Goal: Transaction & Acquisition: Purchase product/service

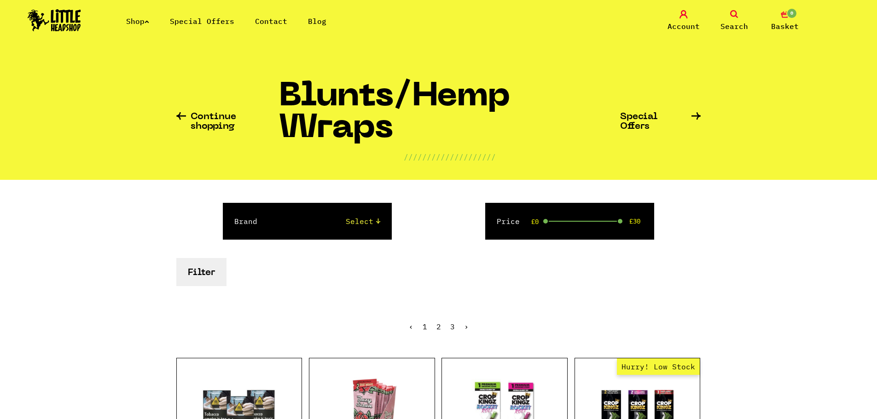
click at [210, 16] on li "Special Offers" at bounding box center [202, 21] width 64 height 11
click at [202, 19] on link "Special Offers" at bounding box center [202, 21] width 64 height 9
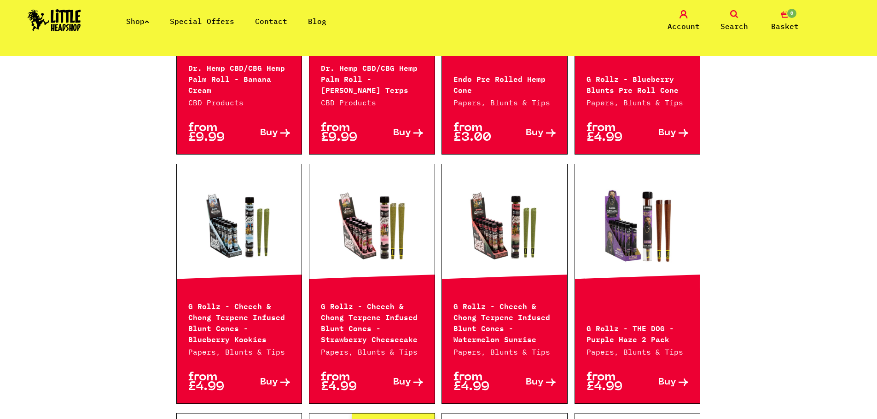
scroll to position [1013, 0]
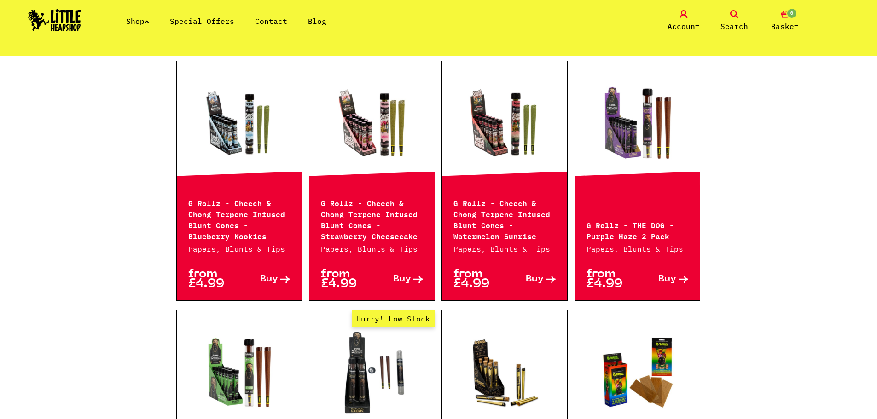
click at [529, 197] on p "G Rollz - Cheech & Chong Terpene Infused Blunt Cones - Watermelon Sunrise" at bounding box center [505, 219] width 102 height 44
click at [537, 134] on link at bounding box center [504, 123] width 125 height 92
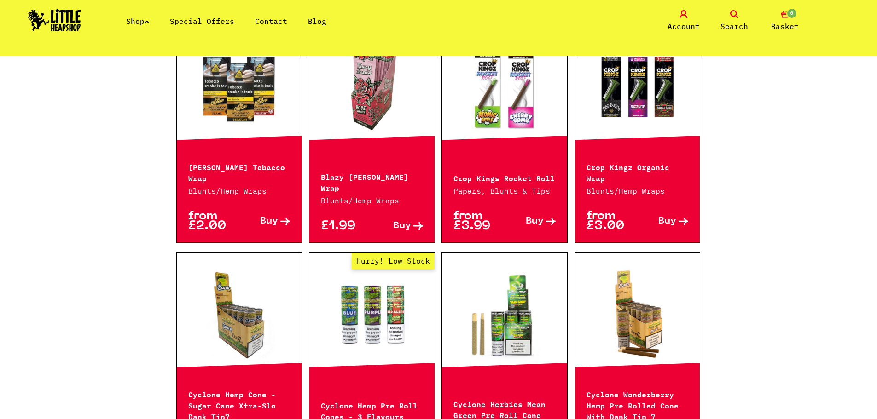
scroll to position [322, 0]
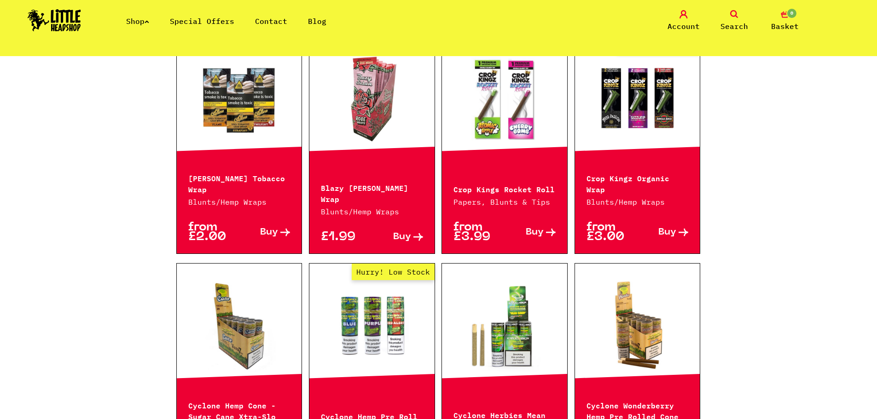
click at [388, 285] on link "Hurry! Low Stock" at bounding box center [371, 326] width 125 height 92
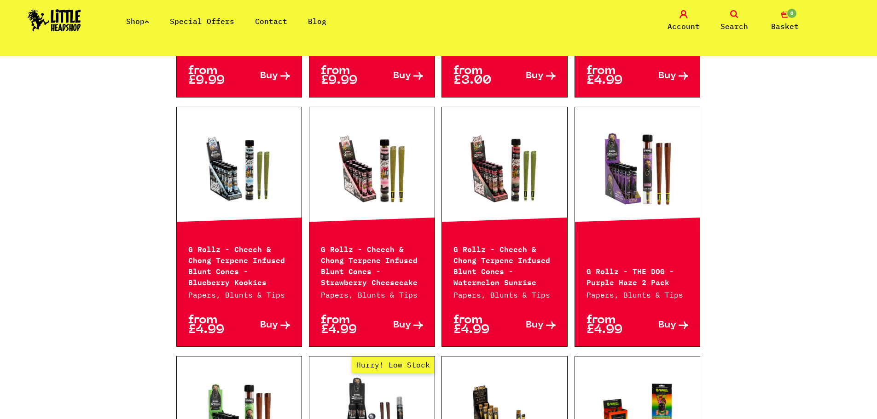
scroll to position [737, 0]
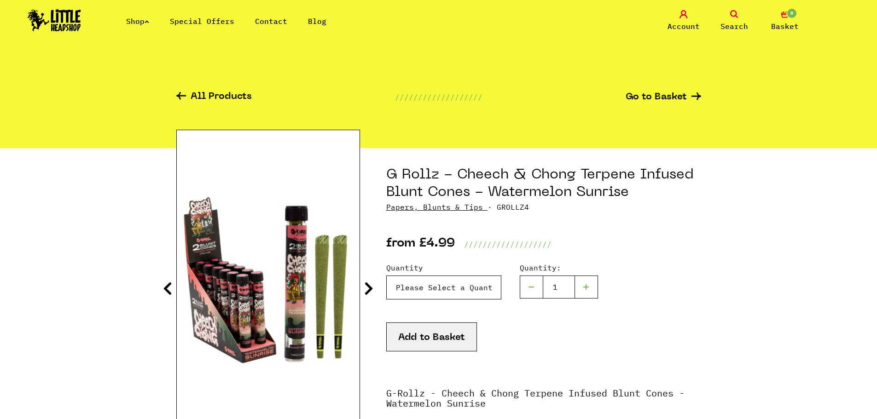
click at [429, 277] on select "Please Select a Quantity 1 X Tube - £4.99 2 X Tube - £7.99" at bounding box center [443, 288] width 115 height 24
select select "1532"
click at [386, 276] on select "Please Select a Quantity 1 X Tube - £4.99 2 X Tube - £7.99" at bounding box center [443, 288] width 115 height 24
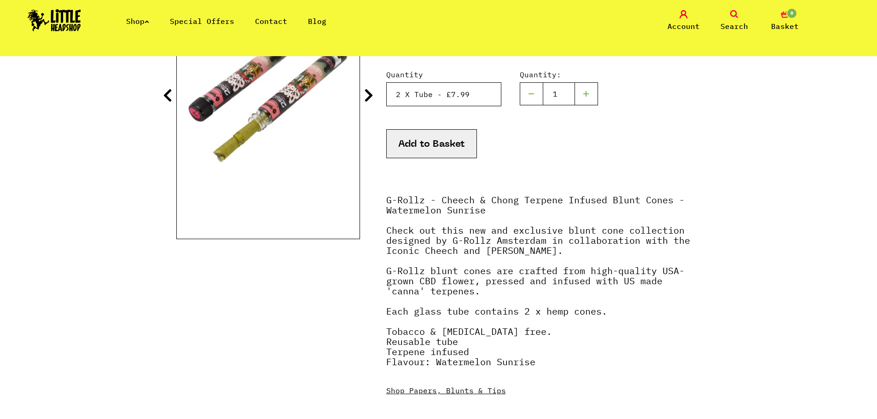
scroll to position [184, 0]
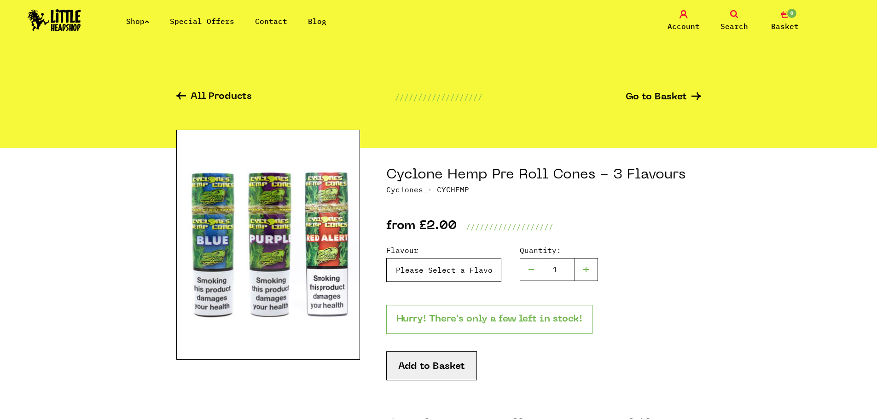
click at [443, 261] on select "Please Select a Flavour Blue - £2.00 Purple - £2.00 Red Alert - £2.00" at bounding box center [443, 270] width 115 height 24
